Goal: Find contact information: Find contact information

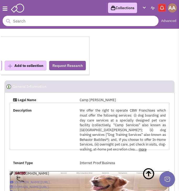
select select
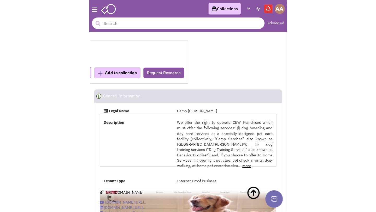
scroll to position [472, 0]
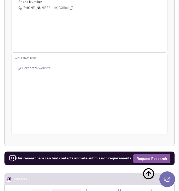
click at [108, 36] on div "General information Email Addresses Phone Number (612) 766-7699 –HQ/Office" at bounding box center [90, 11] width 156 height 82
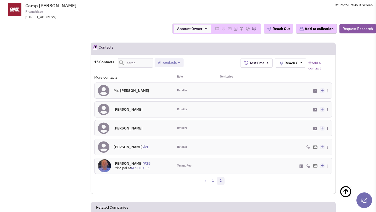
scroll to position [401, 0]
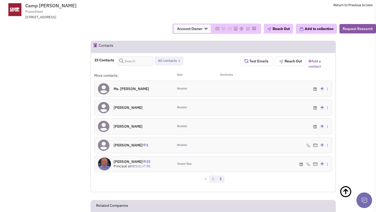
click at [178, 179] on link "1" at bounding box center [213, 179] width 8 height 8
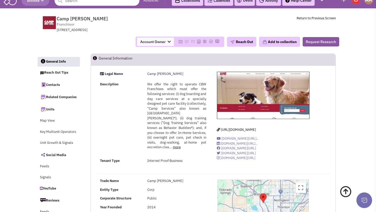
scroll to position [0, 0]
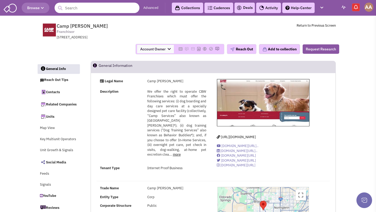
click at [124, 7] on input "text" at bounding box center [97, 8] width 85 height 10
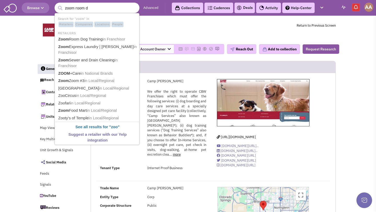
type input "zoom room do"
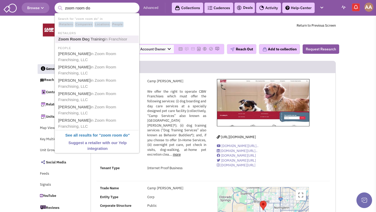
click at [102, 37] on link "Zoom Room Do g Training in Franchisor" at bounding box center [98, 39] width 82 height 7
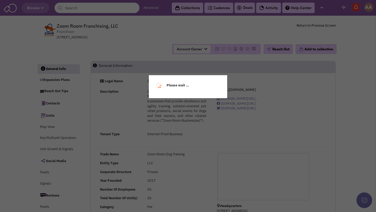
select select
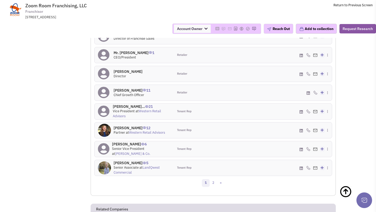
scroll to position [492, 0]
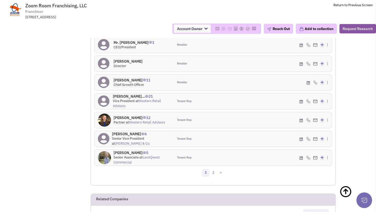
click at [151, 163] on link "LandQwest Commercial" at bounding box center [137, 159] width 46 height 9
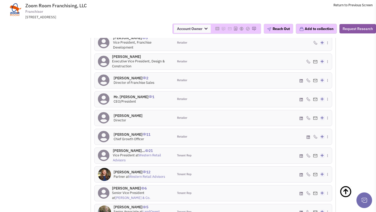
click at [127, 118] on h4 "Mr. Anthony Polazzi 0" at bounding box center [128, 115] width 29 height 5
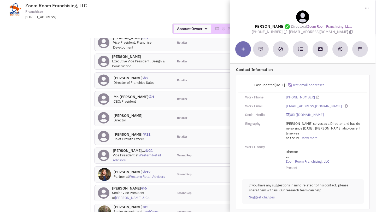
click at [136, 27] on div "Account Owner Account Owner [PERSON_NAME] [PERSON_NAME] [PERSON_NAME] [PERSON_N…" at bounding box center [188, 29] width 383 height 10
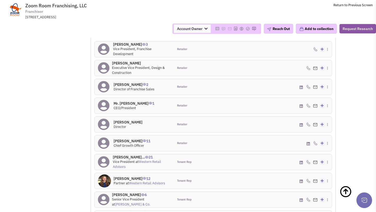
scroll to position [429, 0]
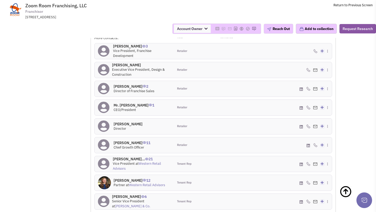
click at [126, 49] on h4 "Matt Collins 3" at bounding box center [141, 46] width 57 height 5
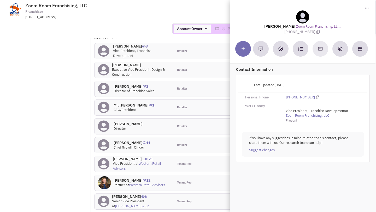
click at [164, 10] on td "Zoom Room Franchising, LLC Franchisor 11836 Teale Street, Culver City, CA, 9023…" at bounding box center [202, 10] width 342 height 20
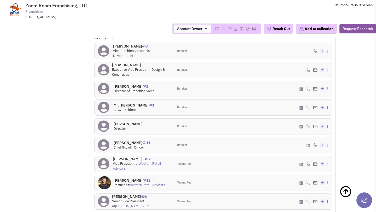
scroll to position [0, 0]
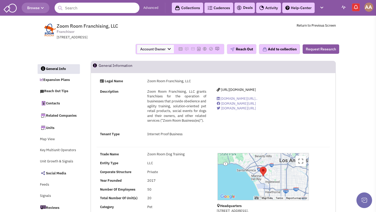
click at [113, 12] on input "text" at bounding box center [97, 8] width 85 height 10
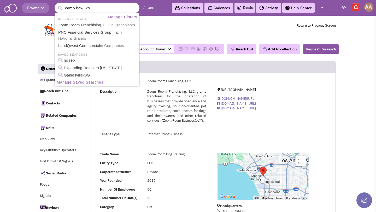
type input "camp bow wow"
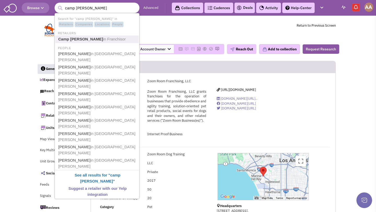
click at [103, 38] on span "in Franchisor" at bounding box center [114, 39] width 23 height 4
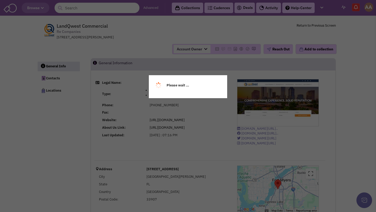
select select
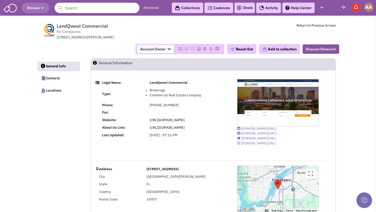
select select
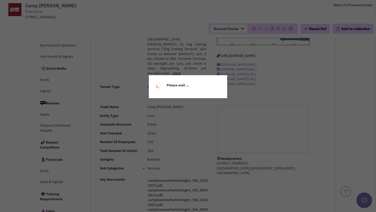
scroll to position [94, 0]
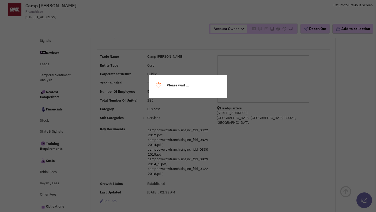
select select
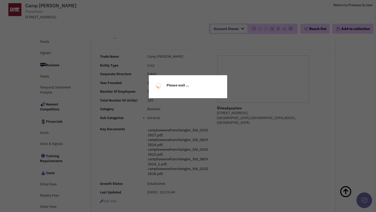
select select
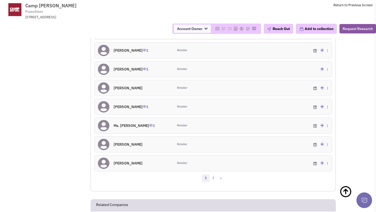
scroll to position [497, 0]
click at [212, 181] on link "2" at bounding box center [214, 178] width 8 height 8
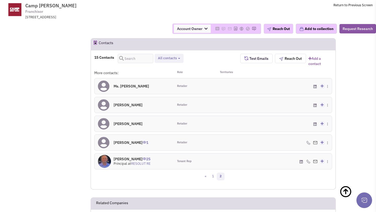
scroll to position [411, 0]
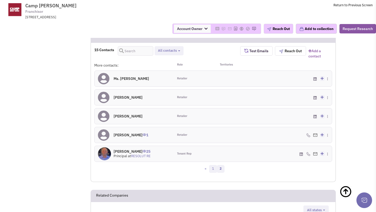
click at [214, 165] on link "1" at bounding box center [213, 169] width 8 height 8
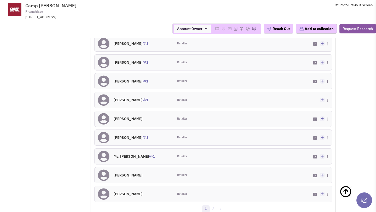
scroll to position [443, 0]
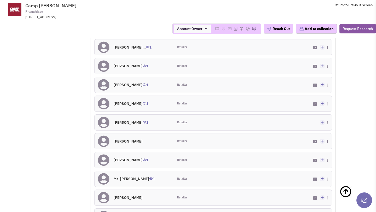
click at [131, 47] on h4 "Ms. Christina Russe... 1" at bounding box center [133, 47] width 38 height 5
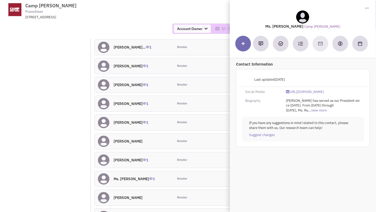
click at [153, 10] on span "Camp Bow Wow Franchisor 7577 West 103rd Avenue, Unit 212, Westminster, CO, 80021" at bounding box center [96, 11] width 131 height 17
click at [125, 25] on div "Account Owner Account Owner [PERSON_NAME] [PERSON_NAME] [PERSON_NAME] [PERSON_N…" at bounding box center [188, 29] width 383 height 10
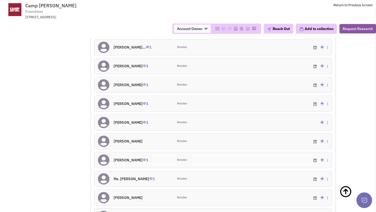
click at [132, 67] on h4 "Mr. Robert L Antin 1" at bounding box center [131, 66] width 35 height 5
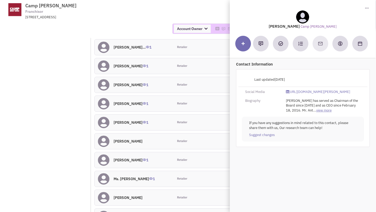
click at [327, 113] on link "view more" at bounding box center [324, 110] width 15 height 5
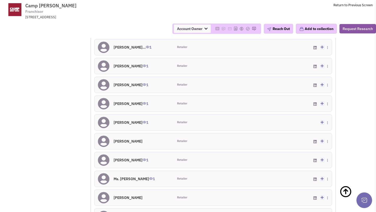
click at [132, 86] on h4 "Mr. Neil Tauber 1" at bounding box center [131, 85] width 35 height 5
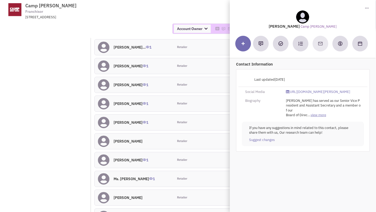
click at [323, 117] on link "view more" at bounding box center [318, 115] width 15 height 5
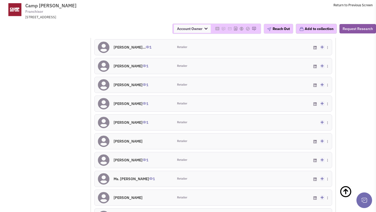
click at [133, 122] on h4 "Mr. Thomas W Fuller 1" at bounding box center [131, 122] width 35 height 5
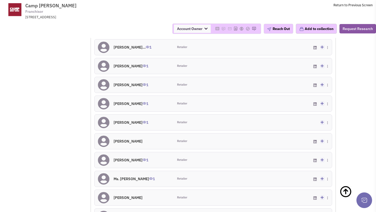
click at [131, 104] on h4 "Mr. Arthur J Antin 1" at bounding box center [131, 103] width 35 height 5
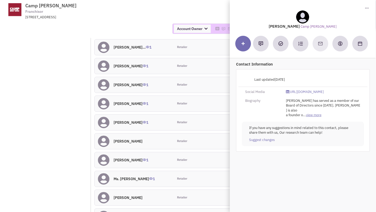
click at [313, 116] on link "view more" at bounding box center [313, 115] width 15 height 5
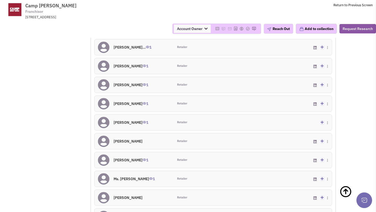
click at [130, 123] on h4 "Mr. Thomas W Fuller 1" at bounding box center [131, 122] width 35 height 5
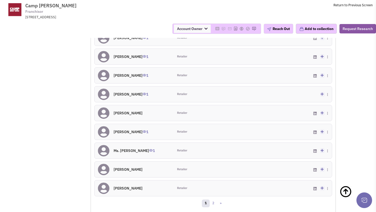
scroll to position [483, 0]
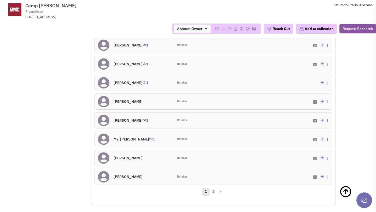
click at [131, 100] on h4 "Ms. Renuka Salinger 0" at bounding box center [128, 101] width 29 height 5
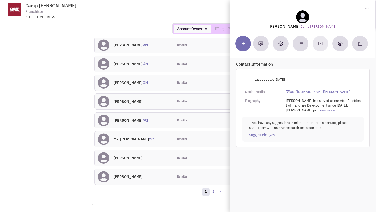
click at [156, 196] on div "1 2 »" at bounding box center [213, 193] width 245 height 10
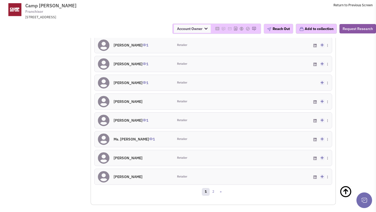
click at [126, 178] on h4 "Mr. Damien D’Emic 0" at bounding box center [128, 177] width 29 height 5
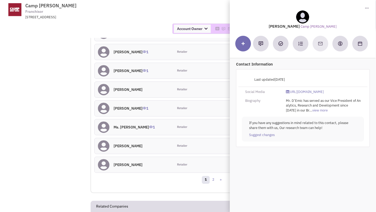
scroll to position [497, 0]
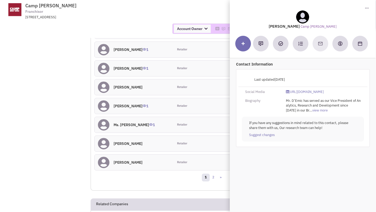
click at [191, 175] on div "1 2 »" at bounding box center [213, 178] width 245 height 10
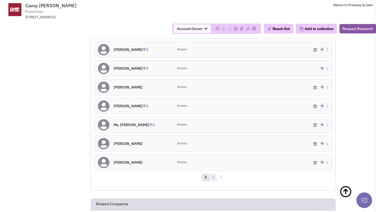
click at [213, 178] on link "2" at bounding box center [214, 178] width 8 height 8
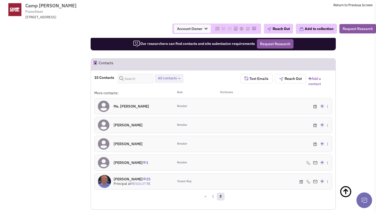
scroll to position [383, 0]
click at [120, 107] on h4 "Ms. Julie Turner 0" at bounding box center [132, 106] width 36 height 5
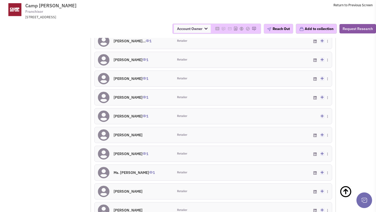
scroll to position [475, 0]
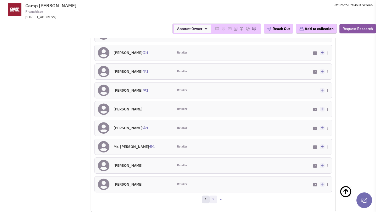
click at [213, 198] on link "2" at bounding box center [214, 200] width 8 height 8
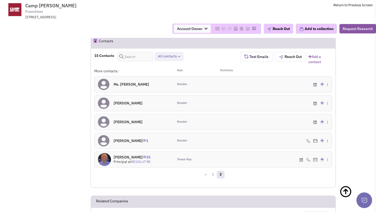
scroll to position [417, 0]
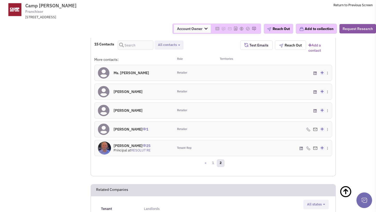
click at [126, 147] on h4 "Chris Flesner 25" at bounding box center [132, 146] width 37 height 5
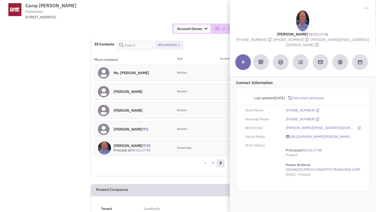
drag, startPoint x: 317, startPoint y: 39, endPoint x: 350, endPoint y: 39, distance: 32.9
click at [350, 39] on span "chris@resolutre.com" at bounding box center [328, 42] width 84 height 10
copy span "chris@resolutre.com"
click at [350, 16] on div at bounding box center [303, 20] width 134 height 21
click at [115, 29] on div "Account Owner Account Owner [PERSON_NAME] [PERSON_NAME] [PERSON_NAME] [PERSON_N…" at bounding box center [188, 29] width 383 height 10
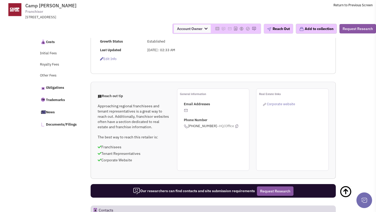
scroll to position [0, 0]
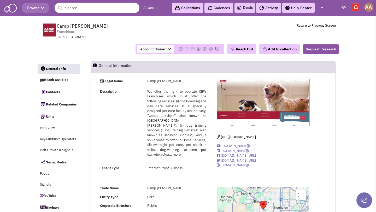
click at [118, 8] on input "text" at bounding box center [97, 8] width 85 height 10
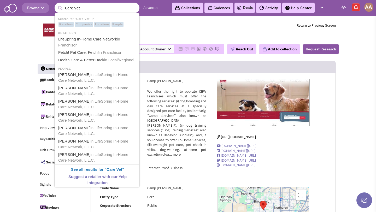
click at [239, 37] on td "Camp Bow Wow Franchisor 7577 West 103rd Avenue, Unit 212, Westminster, CO, 8002…" at bounding box center [199, 30] width 274 height 20
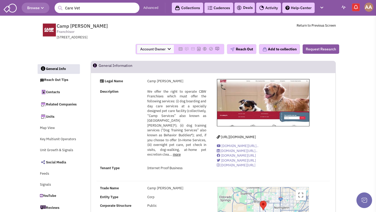
click at [74, 8] on input "Care Vet" at bounding box center [97, 8] width 85 height 10
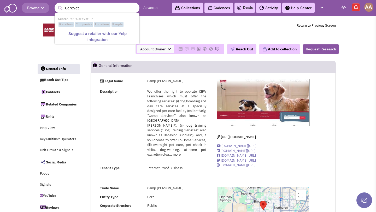
click at [82, 8] on input "CareVet" at bounding box center [97, 8] width 85 height 10
type input "CareVet"
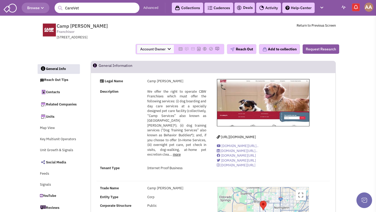
drag, startPoint x: 85, startPoint y: 7, endPoint x: 48, endPoint y: 7, distance: 36.6
click at [48, 7] on header "Browse 1 result is available, use up and down arrow keys to navigate. CareVet A…" at bounding box center [188, 8] width 376 height 16
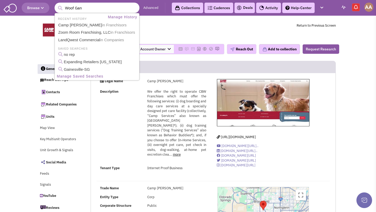
type input "Woof Gang"
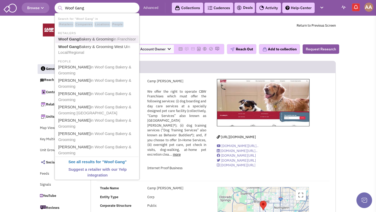
click at [83, 42] on link "Woof Gang Bakery & Grooming in Franchisor" at bounding box center [98, 39] width 82 height 7
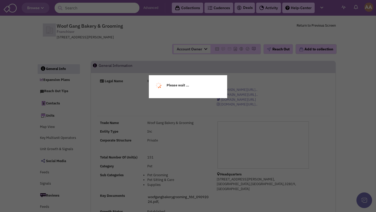
select select
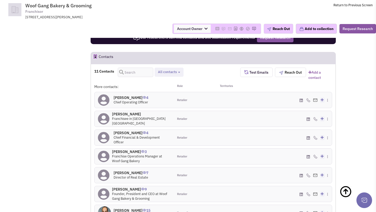
scroll to position [359, 0]
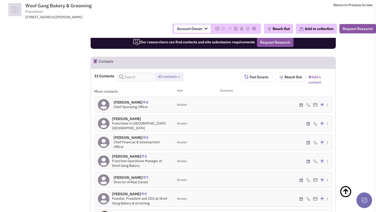
click at [132, 100] on h4 "Mr. Tim Brueggemann 4" at bounding box center [131, 102] width 35 height 5
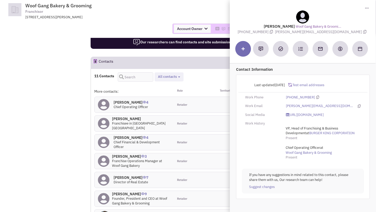
click at [91, 91] on div "11 Contacts Retailer contacts Tenant representatives Site selection decision ma…" at bounding box center [213, 190] width 245 height 242
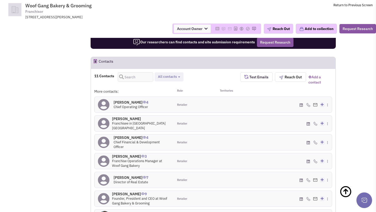
click at [136, 135] on h4 "Mr. Joseph Marin 4" at bounding box center [142, 137] width 57 height 5
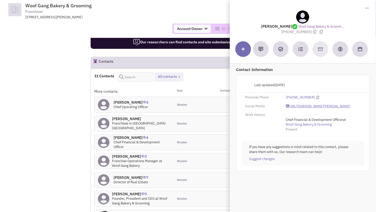
click at [295, 106] on link "https://www.linkedin.com/in/joseph-marin-97b23436/" at bounding box center [318, 106] width 64 height 5
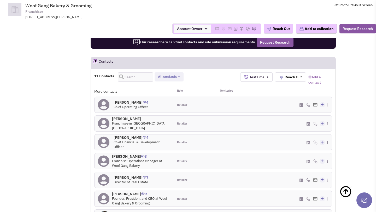
click at [133, 100] on h4 "Mr. Tim Brueggemann 4" at bounding box center [131, 102] width 35 height 5
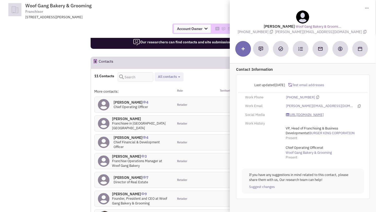
click at [303, 113] on link "https://www.linkedin.com/in/timbrueggemann" at bounding box center [305, 115] width 38 height 5
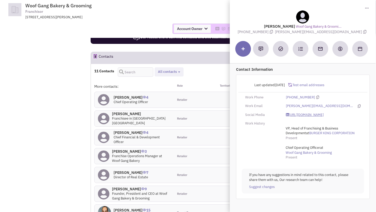
scroll to position [355, 0]
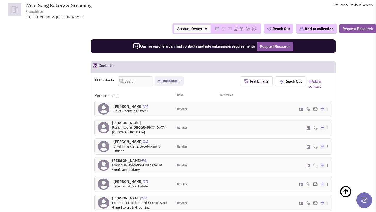
click at [120, 121] on h4 "Jim Howe 0" at bounding box center [141, 123] width 58 height 5
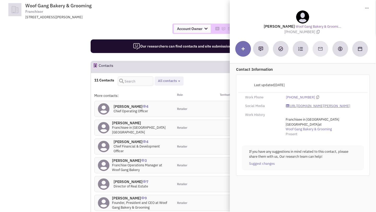
click at [301, 107] on link "https://www.linkedin.com/in/jim-howe-cfe-579ab4a/" at bounding box center [318, 106] width 64 height 5
drag, startPoint x: 287, startPoint y: 31, endPoint x: 312, endPoint y: 32, distance: 25.4
click at [312, 32] on span "(970) 236-1659" at bounding box center [303, 32] width 37 height 5
copy span "(970) 236-1659"
click at [144, 25] on div "Account Owner Account Owner [PERSON_NAME] [PERSON_NAME] [PERSON_NAME] [PERSON_N…" at bounding box center [188, 29] width 383 height 10
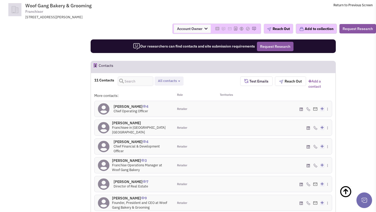
click at [128, 104] on h4 "Mr. Tim Brueggemann 4" at bounding box center [131, 106] width 35 height 5
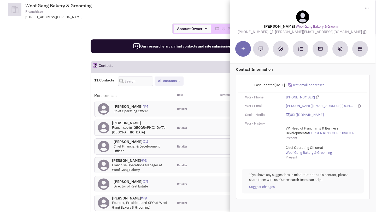
click at [143, 27] on div "Account Owner Account Owner [PERSON_NAME] [PERSON_NAME] [PERSON_NAME] [PERSON_N…" at bounding box center [188, 29] width 383 height 10
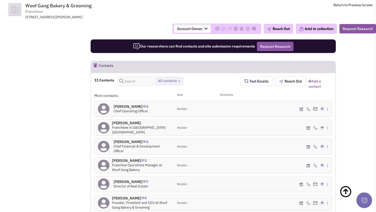
click at [144, 104] on h4 "Mr. Tim Brueggemann 4" at bounding box center [131, 106] width 35 height 5
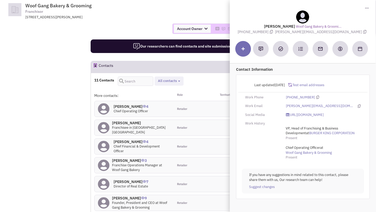
drag, startPoint x: 295, startPoint y: 32, endPoint x: 337, endPoint y: 32, distance: 42.1
click at [337, 32] on span "tim@woofgangbakery.com" at bounding box center [321, 32] width 93 height 5
copy span "tim@woofgangbakery.com"
click at [194, 13] on td "Woof Gang Bakery & Grooming Franchisor 7575 Dr. Phillips Blvd , Suite 275, Orla…" at bounding box center [202, 10] width 342 height 20
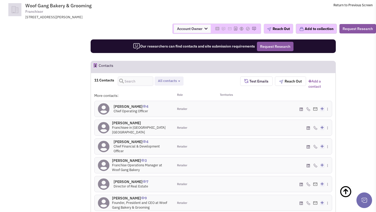
click at [123, 140] on h4 "Mr. Joseph Marin 4" at bounding box center [142, 142] width 57 height 5
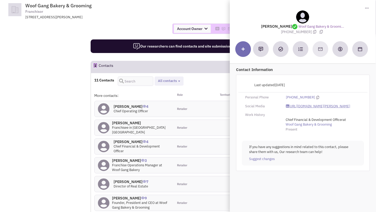
click at [304, 109] on link "https://www.linkedin.com/in/joseph-marin-97b23436/" at bounding box center [318, 106] width 64 height 5
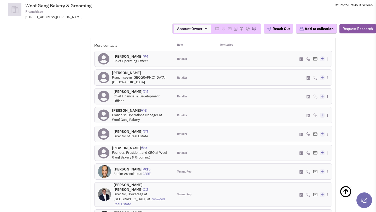
scroll to position [406, 0]
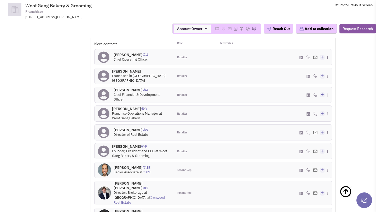
click at [125, 128] on h4 "Jake Althaus 7" at bounding box center [131, 130] width 35 height 5
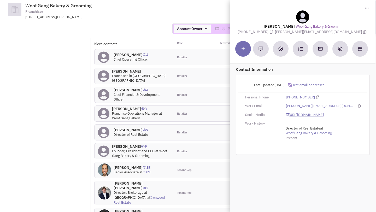
click at [292, 115] on link "https://www.linkedin.com/in/jakealthaus/" at bounding box center [305, 115] width 38 height 5
drag, startPoint x: 297, startPoint y: 33, endPoint x: 334, endPoint y: 32, distance: 36.9
click at [334, 32] on div "Jake Althaus Woof Gang Bakery & Groomi... (646) 772-6120 jake@woofgangbg.com" at bounding box center [303, 22] width 141 height 24
copy span "jake@woofgangbg.com"
click at [184, 16] on td "Woof Gang Bakery & Grooming Franchisor 7575 Dr. Phillips Blvd , Suite 275, Orla…" at bounding box center [202, 10] width 342 height 20
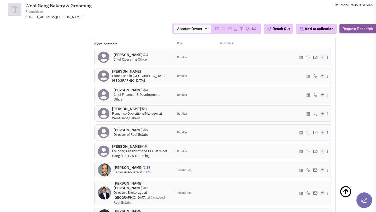
click at [130, 144] on h4 "Thomas Pate 9" at bounding box center [141, 146] width 58 height 5
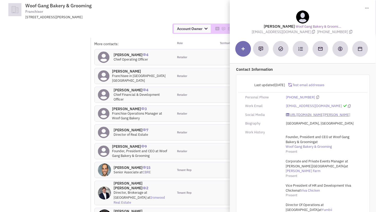
click at [308, 115] on link "https://www.linkedin.com/in/thomas-pate-7235449/" at bounding box center [318, 115] width 64 height 5
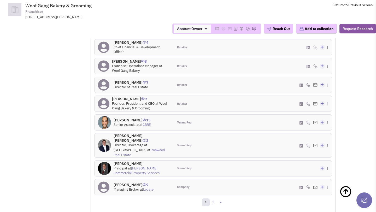
scroll to position [454, 0]
click at [216, 198] on link "2" at bounding box center [214, 202] width 8 height 8
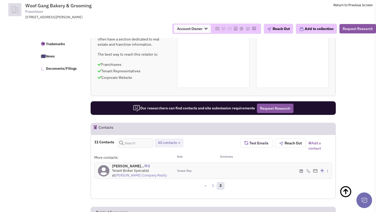
scroll to position [295, 0]
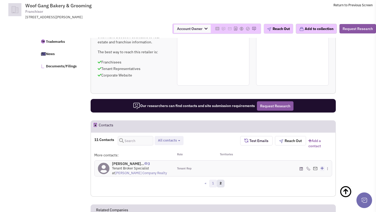
click at [215, 180] on link "1" at bounding box center [213, 184] width 8 height 8
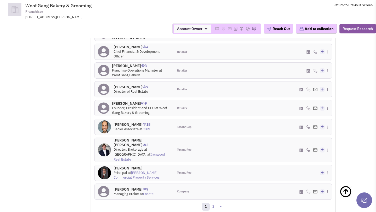
scroll to position [462, 0]
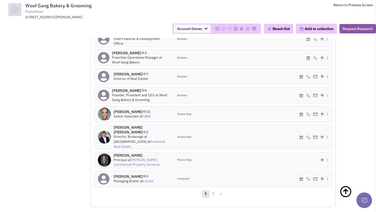
click at [123, 110] on h4 "Mr. Sam Aaron 15" at bounding box center [132, 112] width 37 height 5
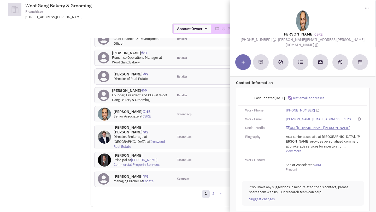
click at [302, 126] on link "https://www.linkedin.com/in/sam-aaron/" at bounding box center [318, 128] width 64 height 5
drag, startPoint x: 299, startPoint y: 39, endPoint x: 334, endPoint y: 40, distance: 34.5
click at [334, 40] on span "sam.aaron@cbre.com" at bounding box center [321, 42] width 87 height 10
copy span "sam.aaron@cbre.com"
click at [143, 73] on img at bounding box center [145, 74] width 4 height 3
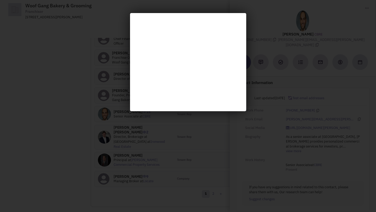
click at [86, 63] on div at bounding box center [188, 106] width 376 height 212
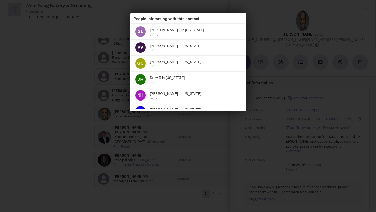
scroll to position [0, 0]
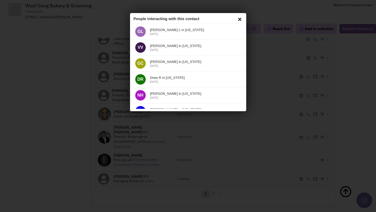
click at [240, 17] on icon at bounding box center [239, 19] width 6 height 8
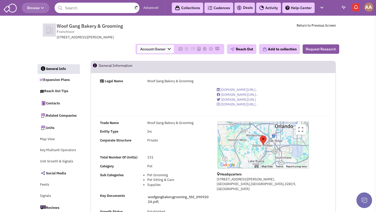
click at [83, 9] on input "text" at bounding box center [97, 8] width 85 height 10
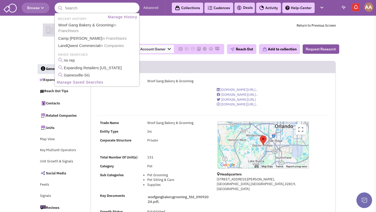
type input "S"
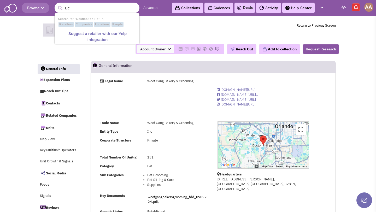
type input "D"
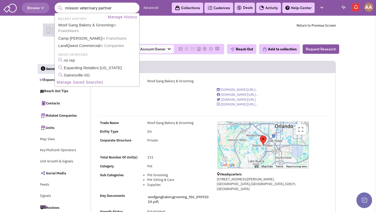
type input "mission veterinary partners"
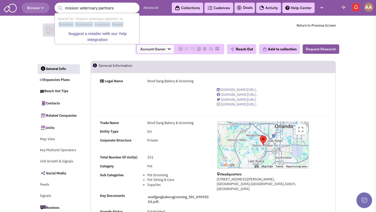
drag, startPoint x: 116, startPoint y: 8, endPoint x: 59, endPoint y: 9, distance: 57.8
click at [59, 9] on form "1 result is available, use up and down arrow keys to navigate. mission veterina…" at bounding box center [97, 8] width 85 height 10
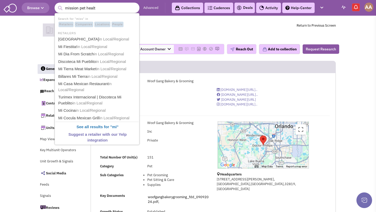
type input "mission pet health"
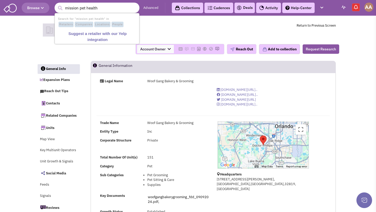
drag, startPoint x: 123, startPoint y: 7, endPoint x: 42, endPoint y: 7, distance: 80.3
click at [42, 7] on header "Browse 1 result is available, use up and down arrow keys to navigate. mission p…" at bounding box center [188, 8] width 376 height 16
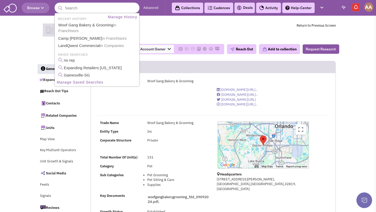
click at [112, 9] on input "text" at bounding box center [97, 8] width 85 height 10
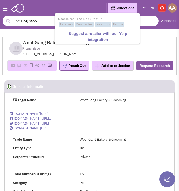
type input "The Dog Stop"
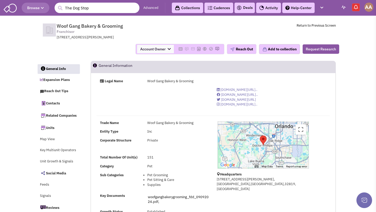
drag, startPoint x: 125, startPoint y: 8, endPoint x: 52, endPoint y: 8, distance: 73.7
click at [52, 8] on header "Browse 1 result is available, use up and down arrow keys to navigate. The Dog S…" at bounding box center [188, 8] width 376 height 16
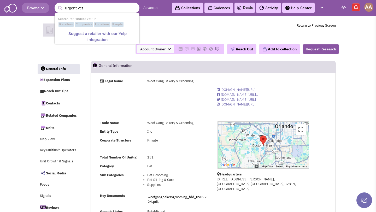
drag, startPoint x: 96, startPoint y: 8, endPoint x: 67, endPoint y: 8, distance: 28.5
click at [67, 8] on input "urgent vet" at bounding box center [97, 8] width 85 height 10
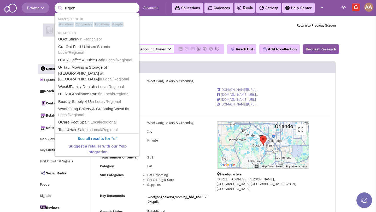
type input "urgent"
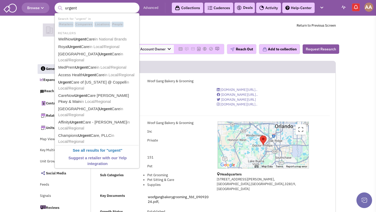
drag, startPoint x: 83, startPoint y: 10, endPoint x: 62, endPoint y: 10, distance: 21.2
click at [62, 10] on form "11 results are available, use up and down arrow keys to navigate. urgent" at bounding box center [97, 8] width 85 height 10
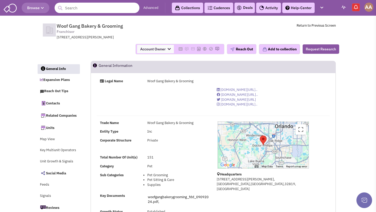
click at [115, 10] on input "text" at bounding box center [97, 8] width 85 height 10
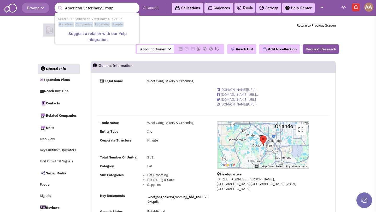
drag, startPoint x: 121, startPoint y: 8, endPoint x: 101, endPoint y: 9, distance: 19.9
click at [101, 9] on input "American Veterinary Group" at bounding box center [97, 8] width 85 height 10
type input "American Veterinary"
drag, startPoint x: 101, startPoint y: 9, endPoint x: 56, endPoint y: 5, distance: 44.8
click at [56, 5] on form "1 result is available, use up and down arrow keys to navigate. American Veterin…" at bounding box center [97, 8] width 85 height 10
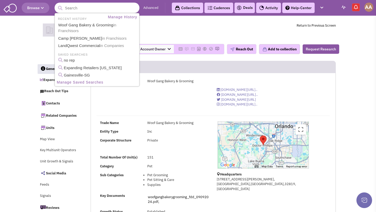
click at [100, 7] on input "text" at bounding box center [97, 8] width 85 height 10
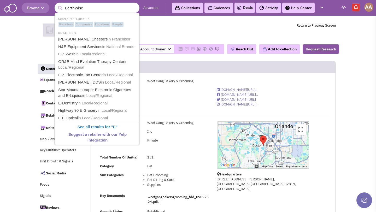
type input "EarthWise"
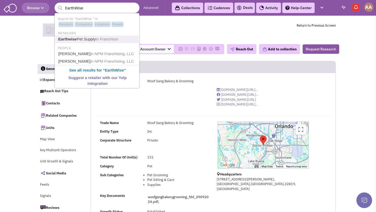
click at [93, 39] on link "Earthwise Pet Supply in Franchisor" at bounding box center [98, 39] width 82 height 7
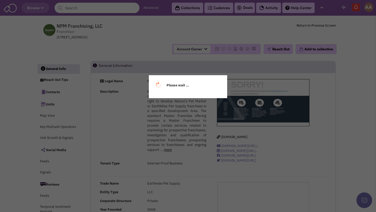
select select
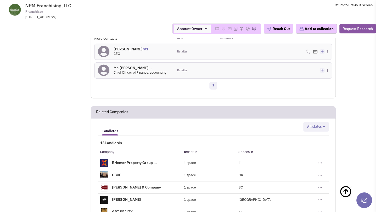
scroll to position [387, 0]
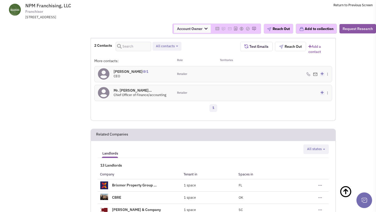
click at [130, 91] on h4 "Mr. [PERSON_NAME]... 0" at bounding box center [140, 90] width 53 height 5
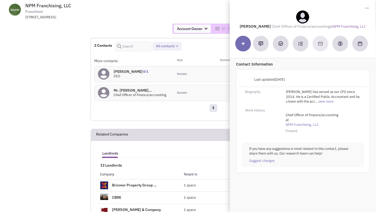
click at [139, 116] on div "2 Contacts Retailer contacts All contacts Select all Retailer contacts Test Ema…" at bounding box center [213, 80] width 238 height 76
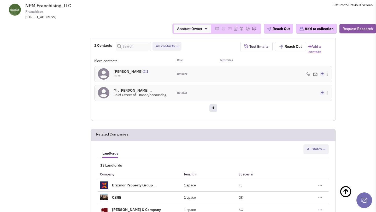
click at [128, 71] on h4 "[PERSON_NAME] 1" at bounding box center [131, 71] width 35 height 5
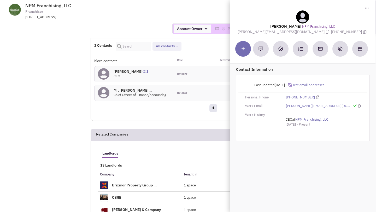
click at [131, 96] on span "Chief Officer of Finance/accounting" at bounding box center [140, 95] width 53 height 4
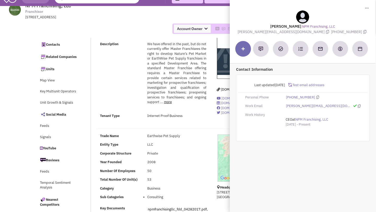
scroll to position [0, 0]
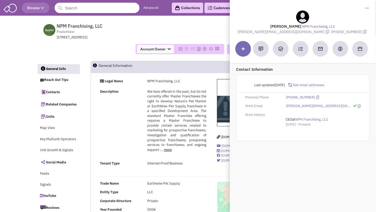
click at [72, 44] on div "Account Owner Account Owner [PERSON_NAME] [PERSON_NAME] [PERSON_NAME] [PERSON_N…" at bounding box center [188, 49] width 310 height 10
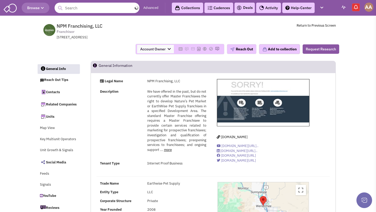
click at [77, 8] on input "text" at bounding box center [97, 8] width 85 height 10
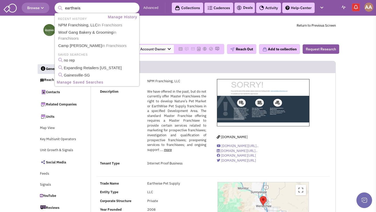
type input "earthwise"
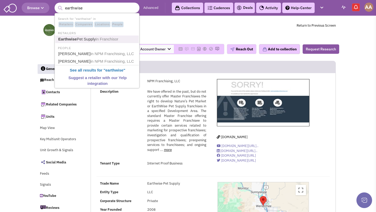
click at [79, 37] on link "Earthwise Pet Supply in [GEOGRAPHIC_DATA]" at bounding box center [98, 39] width 82 height 7
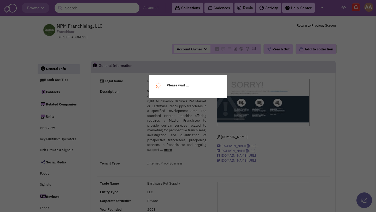
select select
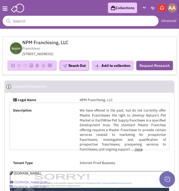
click at [136, 48] on span "NPM Franchising, LLC Franchisor [STREET_ADDRESS]" at bounding box center [90, 48] width 136 height 17
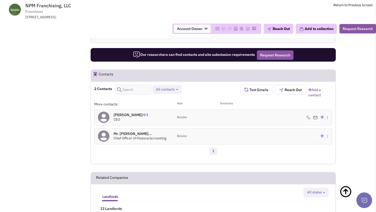
scroll to position [343, 0]
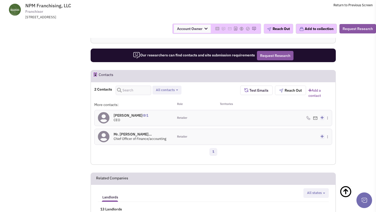
click at [118, 116] on h4 "[PERSON_NAME] 1" at bounding box center [131, 115] width 35 height 5
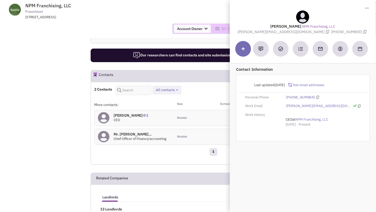
drag, startPoint x: 253, startPoint y: 32, endPoint x: 313, endPoint y: 32, distance: 60.6
click at [313, 32] on span "[PERSON_NAME][EMAIL_ADDRESS][DOMAIN_NAME]" at bounding box center [285, 32] width 94 height 5
copy span "[PERSON_NAME][EMAIL_ADDRESS][DOMAIN_NAME]"
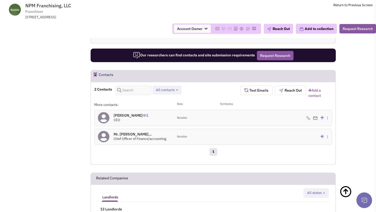
click at [126, 135] on h4 "Mr. [PERSON_NAME]... 0" at bounding box center [140, 134] width 53 height 5
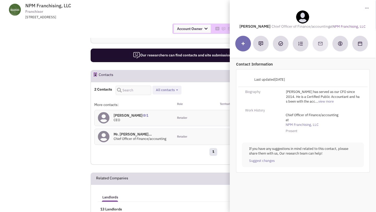
click at [145, 21] on div "Account Owner Account Owner [PERSON_NAME] [PERSON_NAME] [PERSON_NAME] [PERSON_N…" at bounding box center [188, 29] width 383 height 18
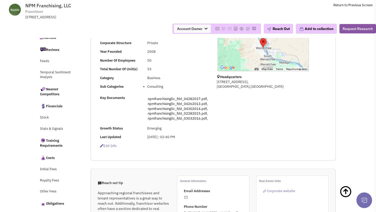
scroll to position [0, 0]
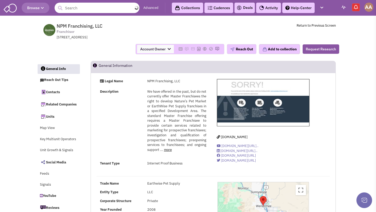
click at [98, 7] on input "text" at bounding box center [97, 8] width 85 height 10
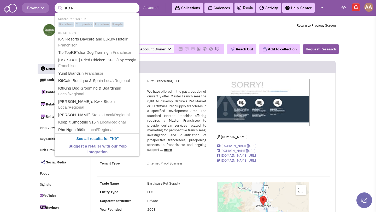
type input "K9 Re"
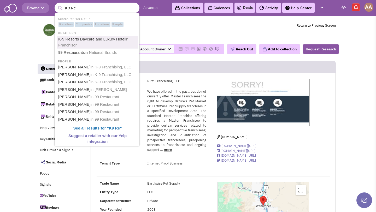
click at [98, 37] on link "K-9 Resorts Daycare and Luxury Hotel in [GEOGRAPHIC_DATA]" at bounding box center [98, 42] width 82 height 13
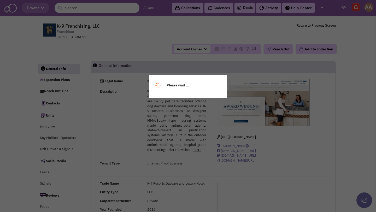
select select
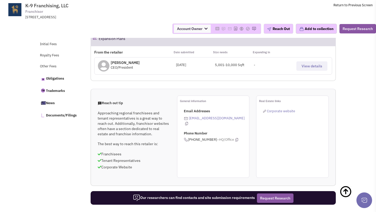
scroll to position [225, 0]
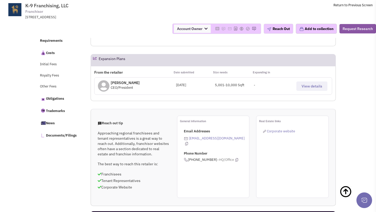
click at [128, 81] on p "[PERSON_NAME]" at bounding box center [125, 82] width 29 height 5
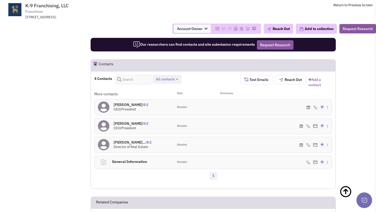
scroll to position [401, 0]
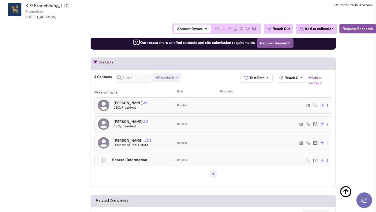
click at [129, 139] on h4 "[PERSON_NAME]... 2" at bounding box center [133, 140] width 38 height 5
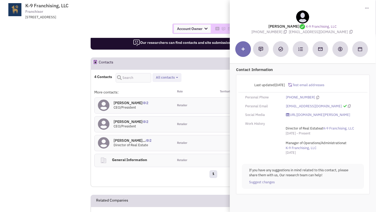
click at [132, 18] on div "[STREET_ADDRESS]" at bounding box center [93, 17] width 136 height 5
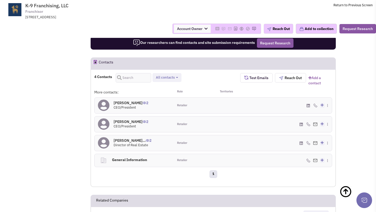
click at [135, 104] on h4 "[PERSON_NAME] 2" at bounding box center [131, 103] width 35 height 5
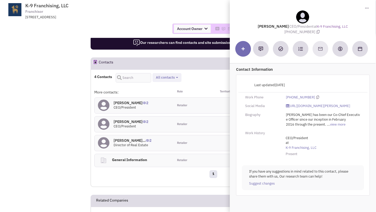
click at [161, 6] on span "K-9 Franchising, LLC Franchisor [STREET_ADDRESS]" at bounding box center [96, 11] width 131 height 17
click at [113, 62] on h2 "Contacts" at bounding box center [106, 64] width 15 height 12
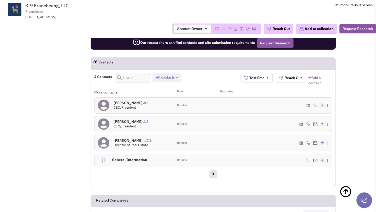
click at [125, 123] on h4 "[PERSON_NAME] 2" at bounding box center [131, 121] width 35 height 5
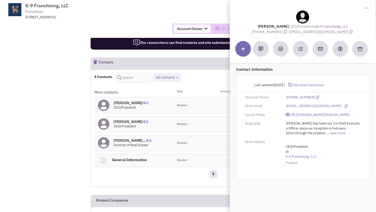
drag, startPoint x: 293, startPoint y: 32, endPoint x: 338, endPoint y: 33, distance: 45.0
click at [338, 33] on span "[EMAIL_ADDRESS][DOMAIN_NAME]" at bounding box center [321, 32] width 65 height 5
copy span "[EMAIL_ADDRESS][DOMAIN_NAME]"
click at [127, 140] on h4 "[PERSON_NAME]... 2" at bounding box center [133, 140] width 38 height 5
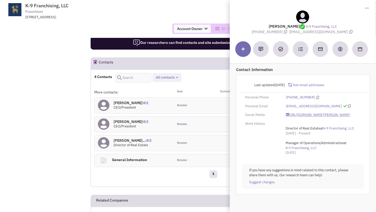
click at [293, 113] on link "https://www.linkedin.com/in/brian-carlisle-29629410/" at bounding box center [318, 115] width 64 height 5
drag, startPoint x: 262, startPoint y: 32, endPoint x: 289, endPoint y: 32, distance: 26.9
click at [289, 32] on span "(908) 889-7387" at bounding box center [270, 32] width 37 height 5
copy span "(908) 889-7387"
click at [87, 31] on div "Account Owner Account Owner Abe Arteaga Armando Delgado Cody Johnson Erik K. Fu…" at bounding box center [188, 29] width 383 height 10
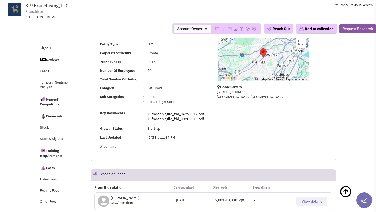
scroll to position [0, 0]
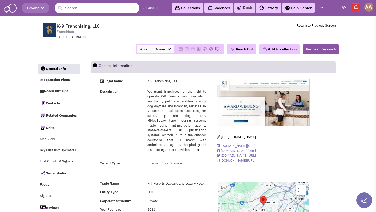
click at [87, 7] on input "text" at bounding box center [97, 8] width 85 height 10
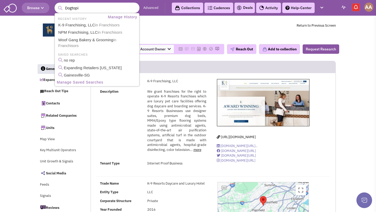
type input "Dogtopia"
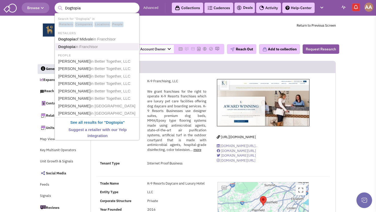
click at [83, 45] on span "in Franchisor" at bounding box center [86, 46] width 23 height 4
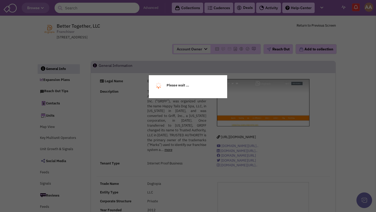
select select
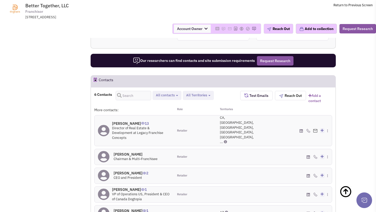
scroll to position [428, 0]
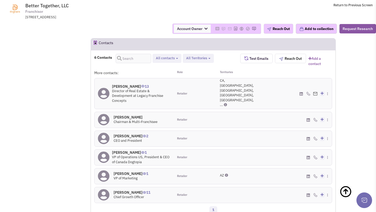
click at [126, 84] on h4 "[PERSON_NAME] 13" at bounding box center [141, 86] width 58 height 5
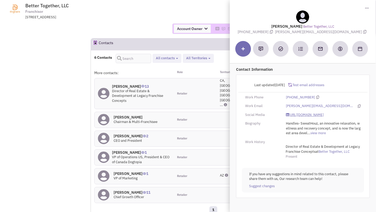
click at [292, 113] on link "[URL][DOMAIN_NAME]" at bounding box center [305, 115] width 38 height 5
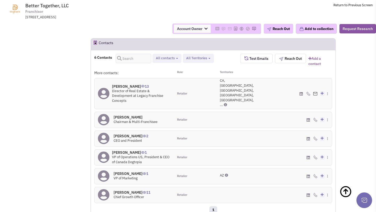
click at [130, 150] on h4 "[PERSON_NAME] 1" at bounding box center [141, 152] width 58 height 5
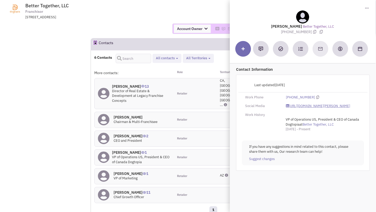
click at [295, 108] on link "[URL][DOMAIN_NAME][PERSON_NAME]" at bounding box center [318, 106] width 64 height 5
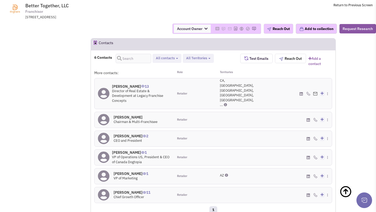
click at [133, 115] on h4 "[PERSON_NAME] 0" at bounding box center [136, 117] width 44 height 5
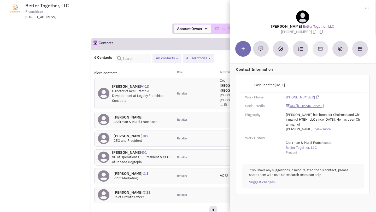
click at [302, 106] on link "[URL][DOMAIN_NAME]" at bounding box center [305, 106] width 38 height 5
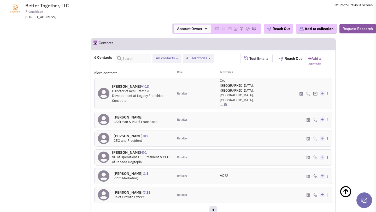
click at [128, 150] on h4 "[PERSON_NAME] 1" at bounding box center [141, 152] width 58 height 5
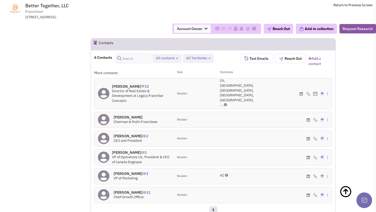
click at [128, 190] on h4 "[PERSON_NAME] 11" at bounding box center [132, 192] width 37 height 5
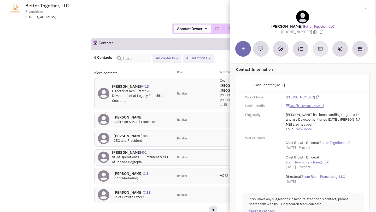
click at [304, 106] on link "[URL][DOMAIN_NAME]" at bounding box center [305, 106] width 38 height 5
click at [300, 106] on link "[URL][DOMAIN_NAME]" at bounding box center [305, 106] width 38 height 5
drag, startPoint x: 283, startPoint y: 32, endPoint x: 309, endPoint y: 32, distance: 25.9
click at [309, 32] on span "[PHONE_NUMBER]" at bounding box center [300, 32] width 37 height 5
copy span "[PHONE_NUMBER]"
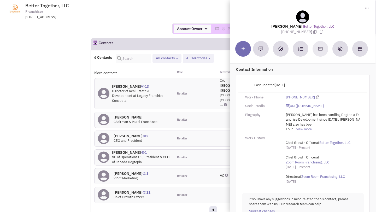
click at [119, 134] on h4 "[PERSON_NAME] 2" at bounding box center [131, 136] width 35 height 5
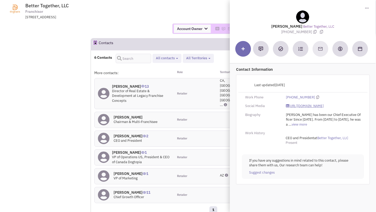
click at [312, 106] on link "[URL][DOMAIN_NAME]" at bounding box center [305, 106] width 38 height 5
drag, startPoint x: 283, startPoint y: 32, endPoint x: 309, endPoint y: 33, distance: 25.6
click at [309, 33] on span "[PHONE_NUMBER]" at bounding box center [300, 32] width 37 height 5
copy span "[PHONE_NUMBER]"
